Goal: Navigation & Orientation: Find specific page/section

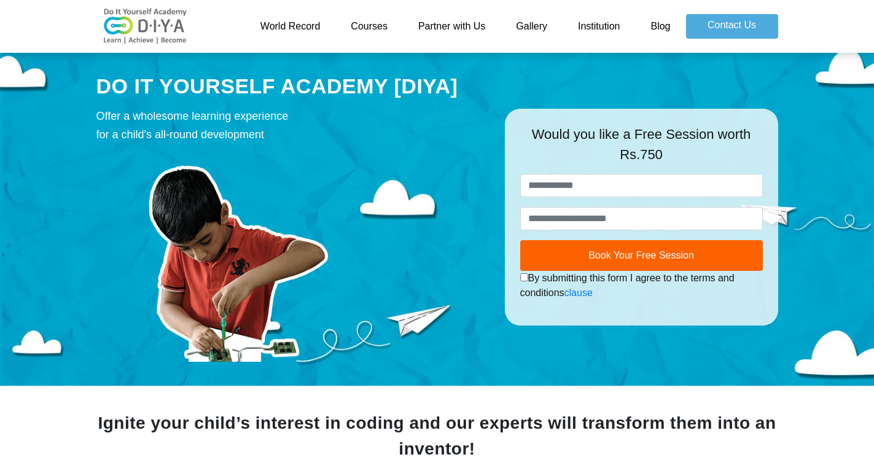
click at [368, 23] on link "Courses" at bounding box center [369, 26] width 68 height 25
